Goal: Information Seeking & Learning: Learn about a topic

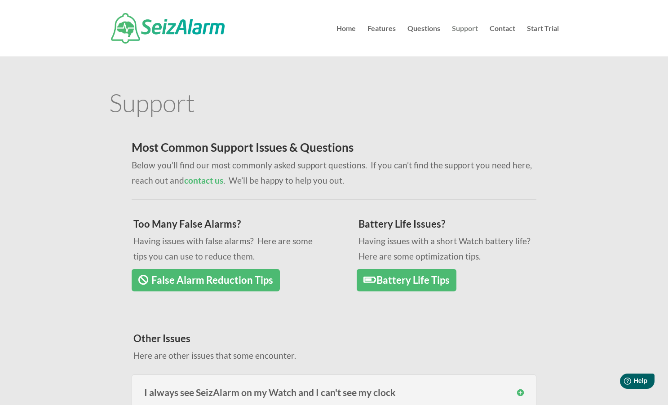
click at [466, 30] on link "Support" at bounding box center [465, 40] width 26 height 31
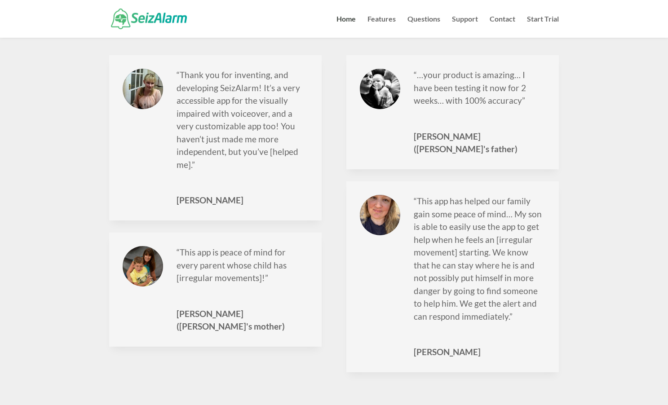
scroll to position [1175, 0]
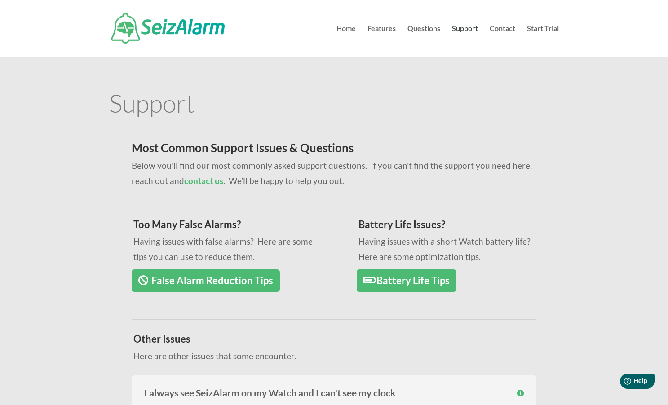
click at [195, 279] on link "False Alarm Reduction Tips" at bounding box center [206, 280] width 148 height 23
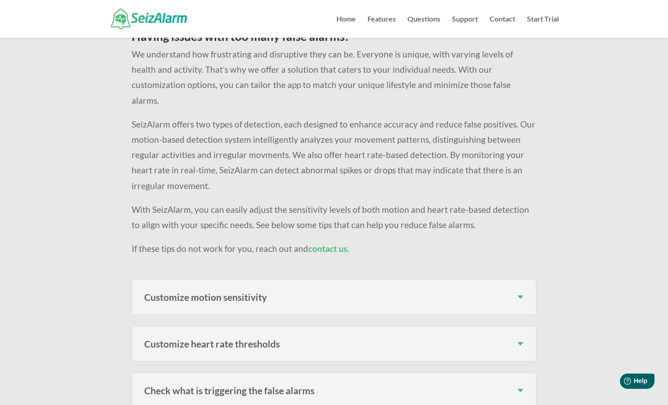
scroll to position [93, 0]
click at [520, 339] on h3 "Customize heart rate thresholds" at bounding box center [334, 343] width 380 height 9
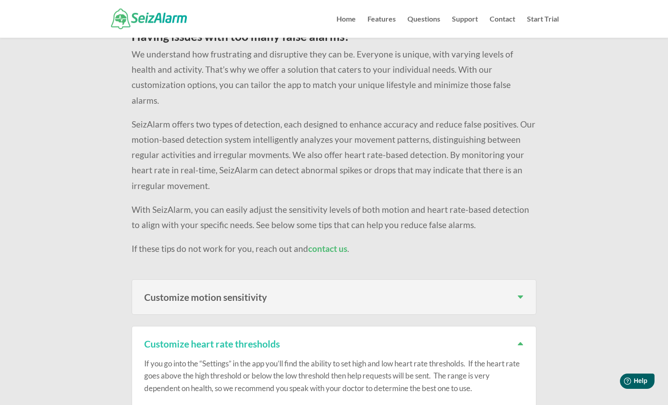
scroll to position [95, 0]
